Goal: Information Seeking & Learning: Learn about a topic

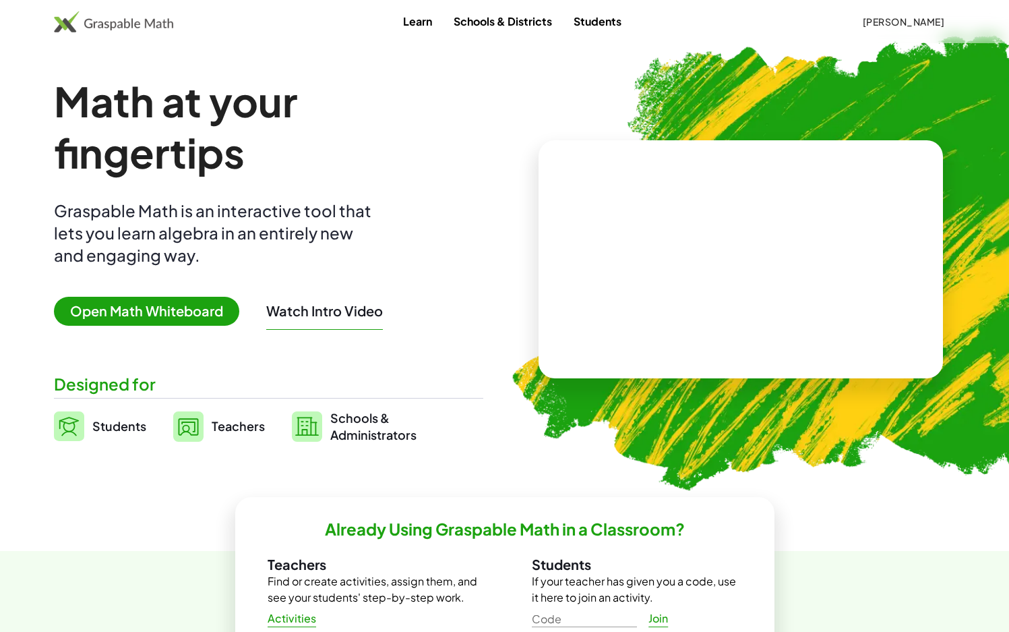
click at [241, 436] on link "Teachers" at bounding box center [219, 426] width 92 height 34
click at [233, 432] on span "Teachers" at bounding box center [238, 426] width 53 height 16
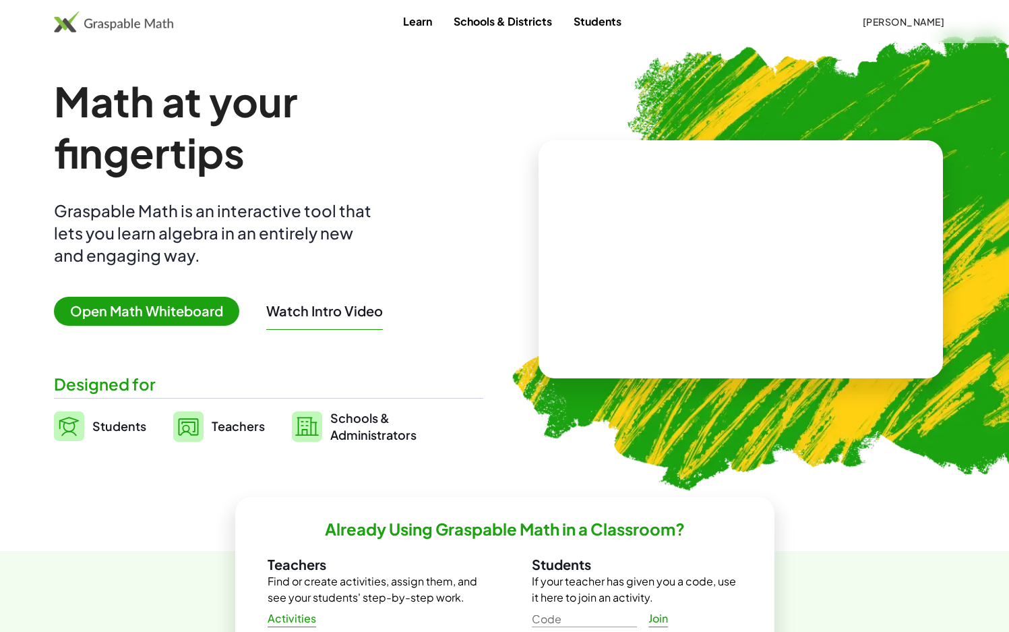
click at [233, 432] on span "Teachers" at bounding box center [238, 426] width 53 height 16
click at [223, 425] on span "Teachers" at bounding box center [238, 426] width 53 height 16
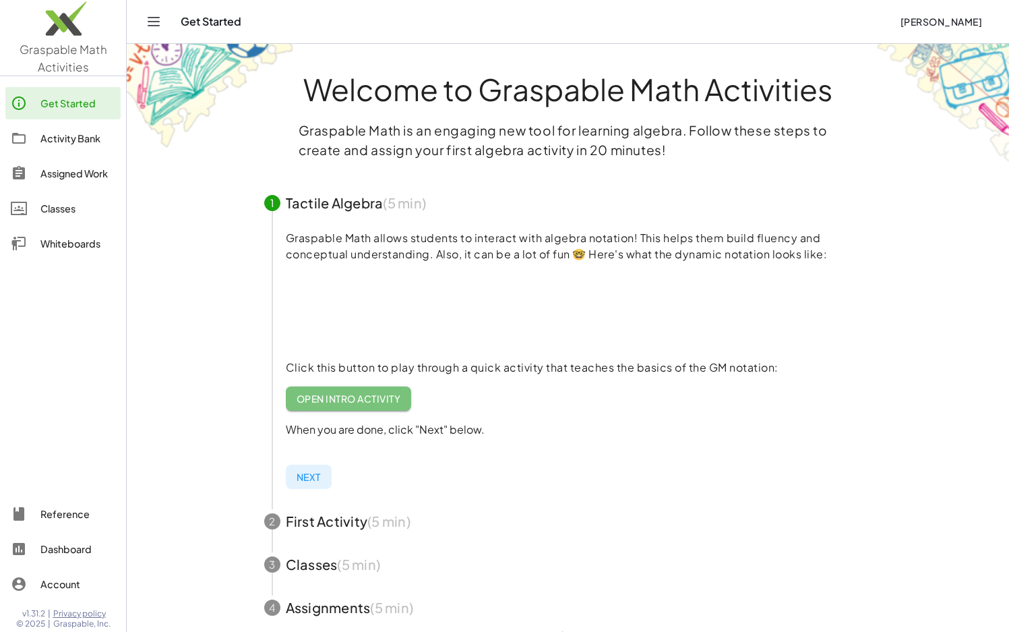
click at [320, 394] on span "Open Intro Activity" at bounding box center [349, 398] width 105 height 12
